Goal: Find specific fact: Find specific fact

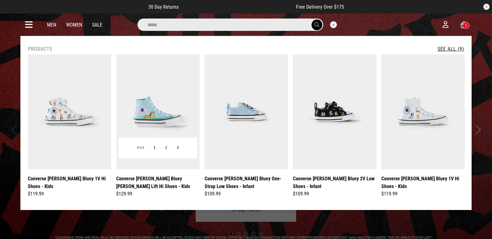
type input "*****"
click at [190, 79] on img at bounding box center [157, 111] width 83 height 115
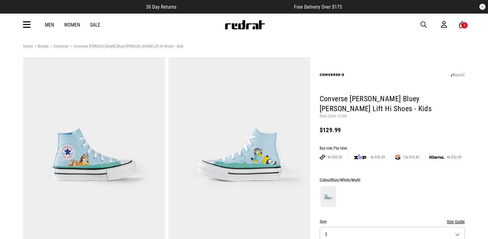
click at [341, 114] on p "Style Code: 61366" at bounding box center [391, 116] width 145 height 5
copy p "61366"
